Goal: Task Accomplishment & Management: Manage account settings

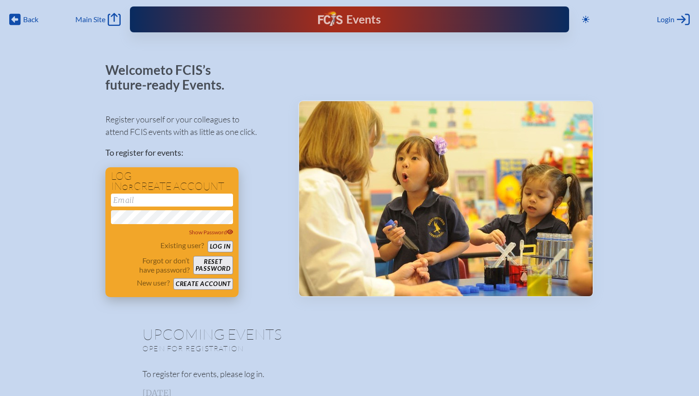
type input "[EMAIL_ADDRESS][DOMAIN_NAME]"
click at [222, 247] on button "Log in" at bounding box center [220, 247] width 25 height 12
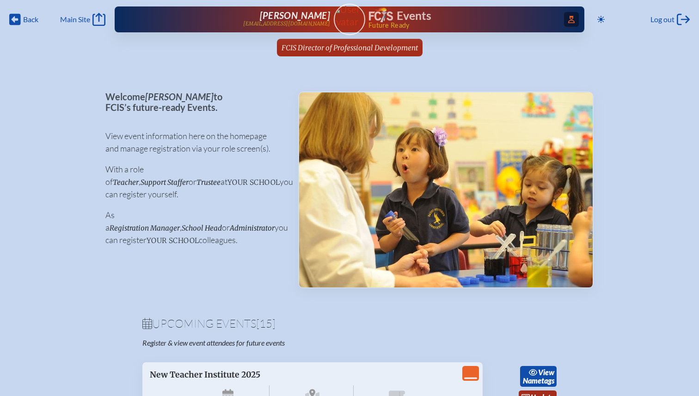
click at [568, 21] on icon "Access Users..." at bounding box center [571, 19] width 6 height 7
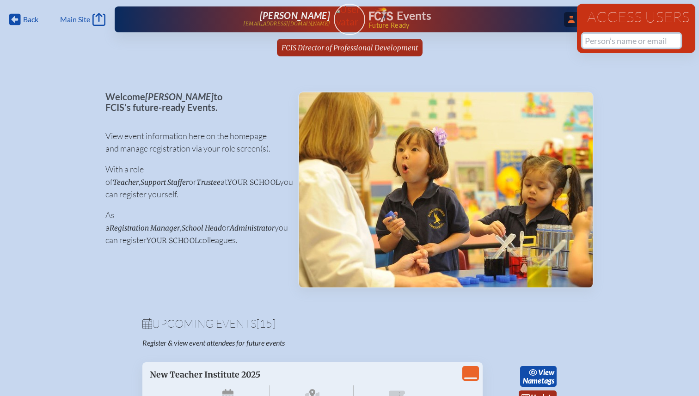
click at [595, 40] on input "text" at bounding box center [631, 41] width 98 height 14
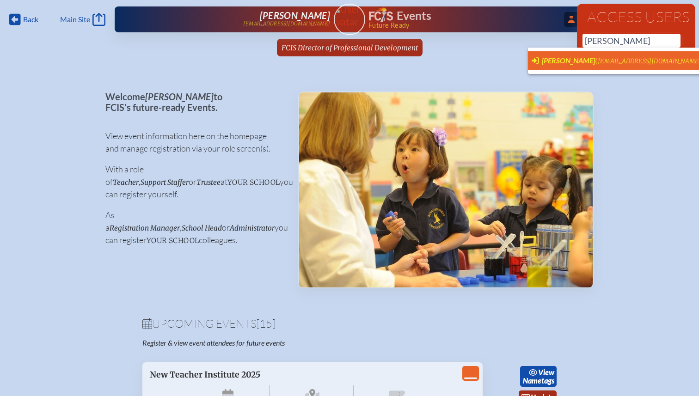
click at [556, 59] on span "[PERSON_NAME]" at bounding box center [568, 60] width 53 height 9
type input "[EMAIL_ADDRESS][DOMAIN_NAME]"
